Goal: Find specific page/section: Find specific page/section

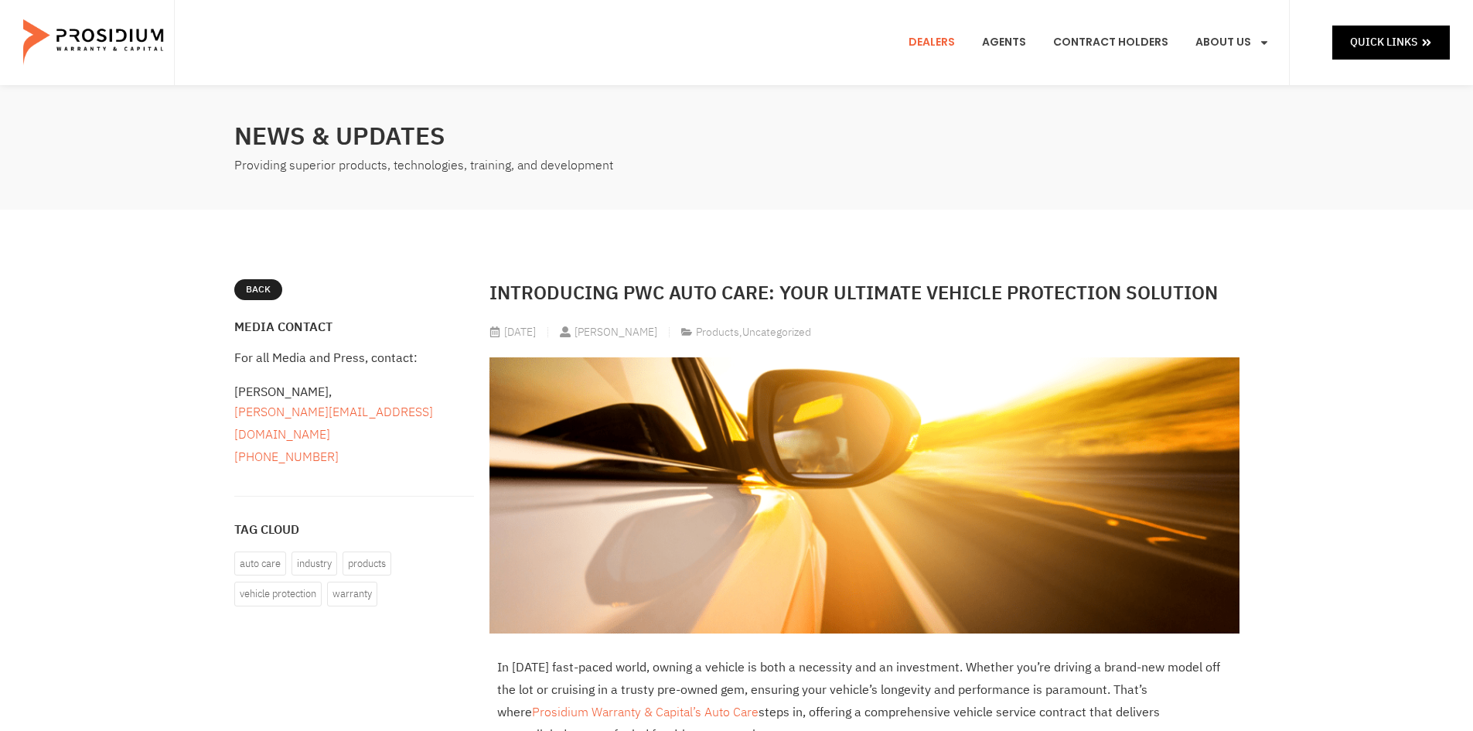
click at [940, 39] on link "Dealers" at bounding box center [932, 42] width 70 height 57
click at [952, 41] on link "Dealers" at bounding box center [932, 42] width 70 height 57
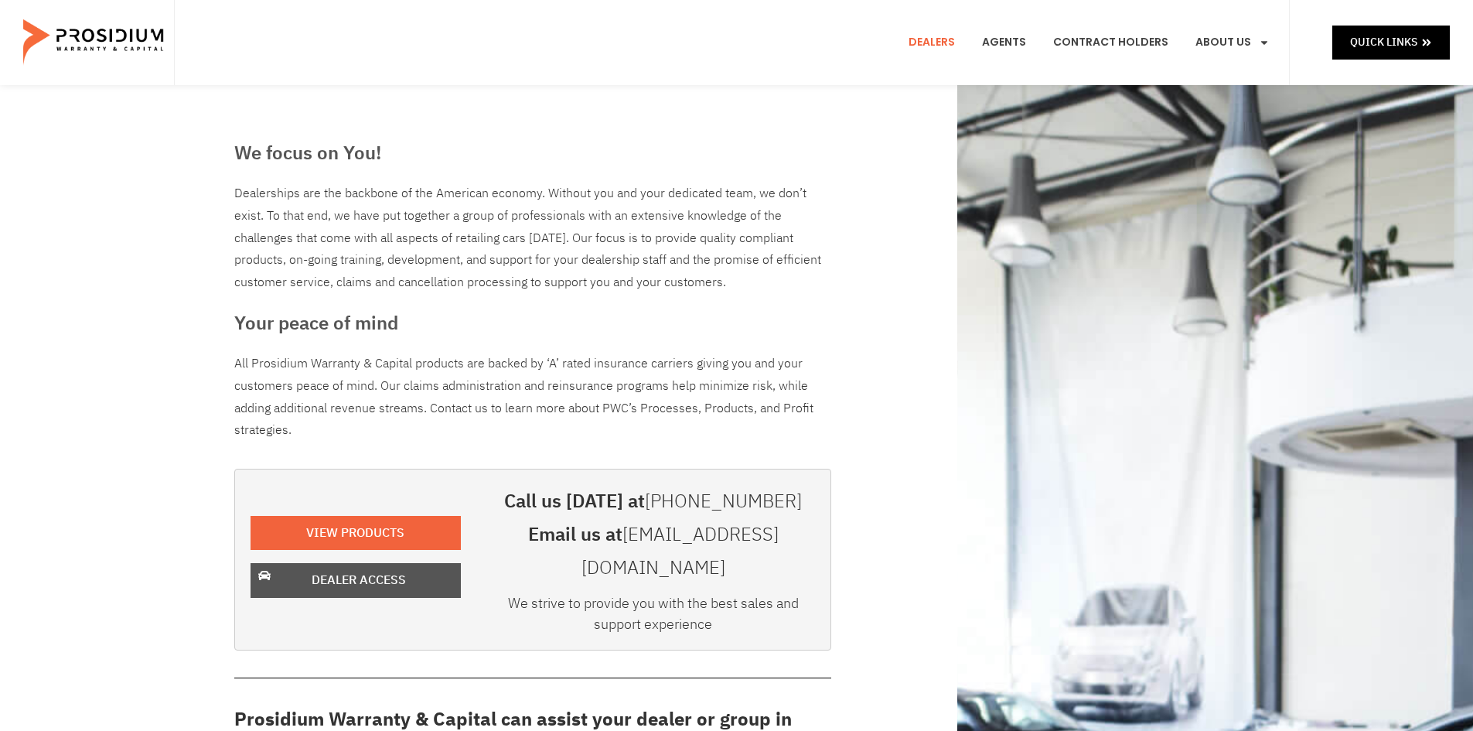
click at [342, 569] on span "Dealer Access" at bounding box center [359, 580] width 94 height 22
